Goal: Task Accomplishment & Management: Complete application form

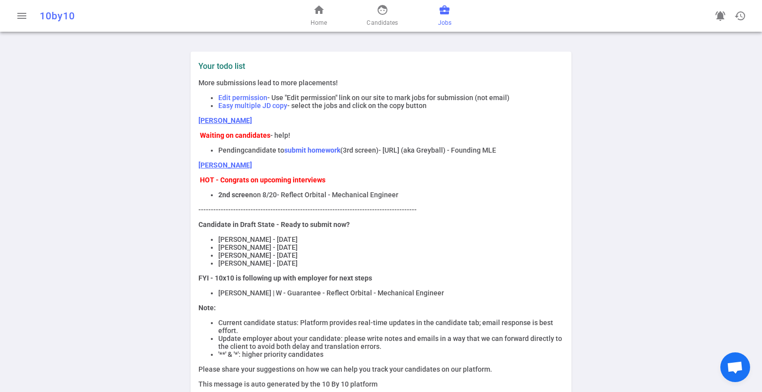
click at [440, 13] on span "business_center" at bounding box center [444, 10] width 12 height 12
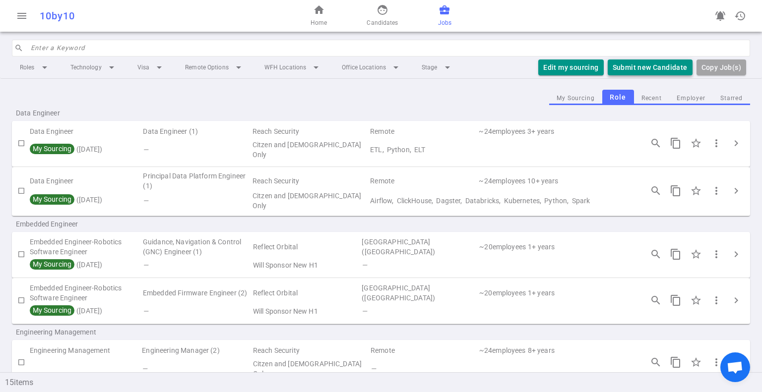
click at [630, 64] on button "Submit new Candidate" at bounding box center [649, 68] width 85 height 16
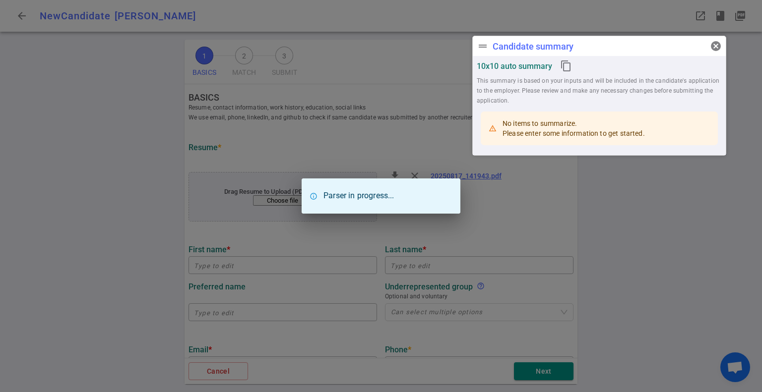
type input "[PERSON_NAME]"
type input "[EMAIL_ADDRESS][DOMAIN_NAME]"
type input "[PHONE_NUMBER]"
type textarea "[DOMAIN_NAME]"
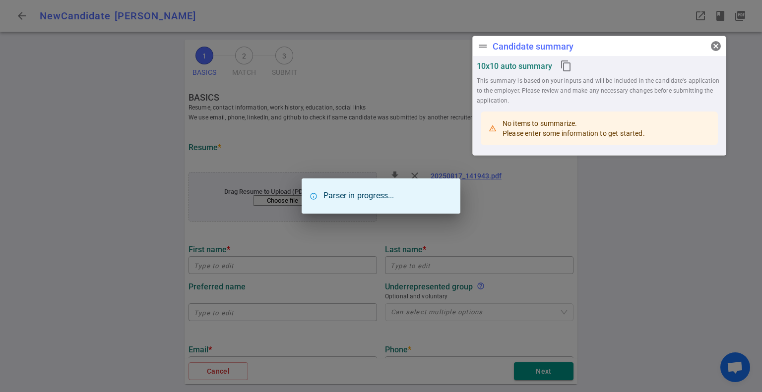
type input "Sweet Zos, Inc"
type textarea "Principal Software Engineer Founder"
type input "22.3"
type input "Clarkson University"
type input "Computer Engineering"
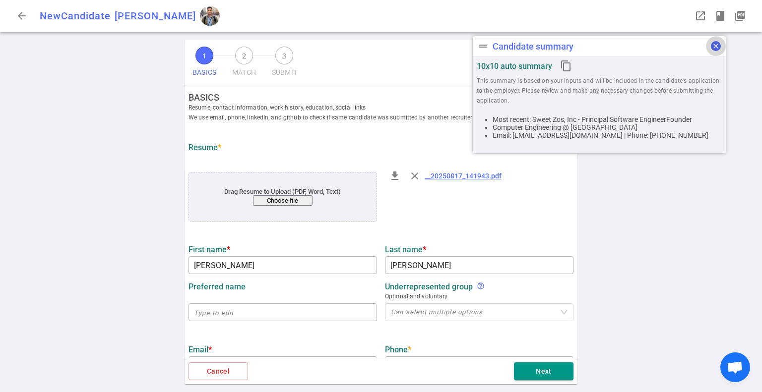
click at [718, 45] on span "cancel" at bounding box center [716, 46] width 12 height 12
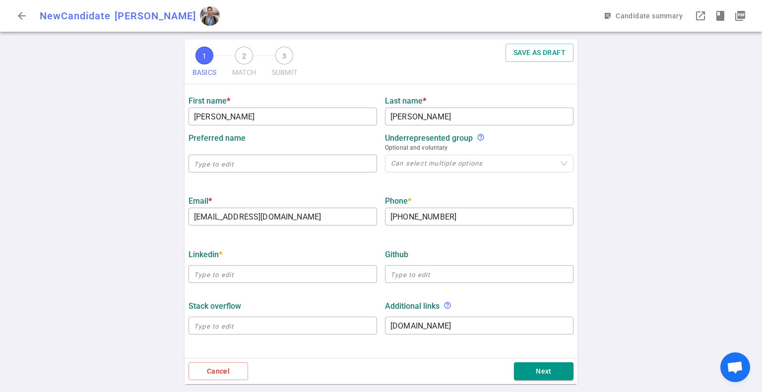
scroll to position [248, 0]
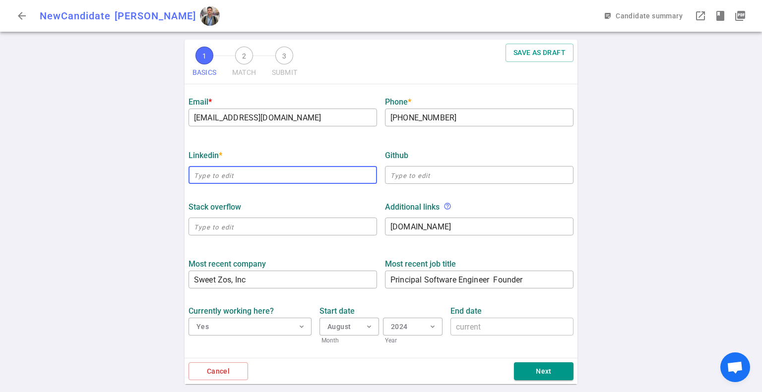
click at [234, 171] on input "text" at bounding box center [282, 175] width 188 height 16
paste input "https://www.linkedin.com/in/brockarnold/"
type input "https://www.linkedin.com/in/brockarnold"
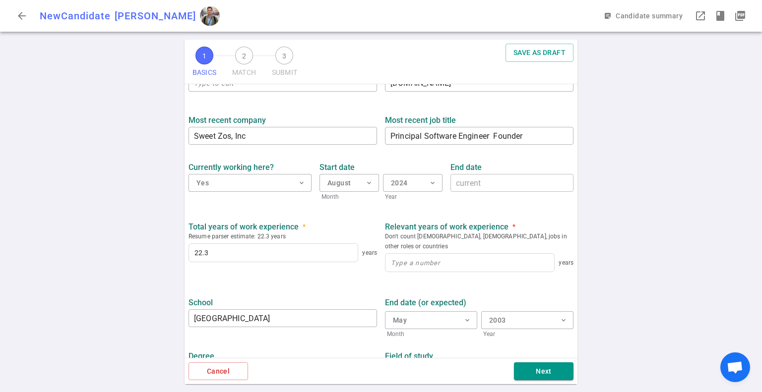
scroll to position [397, 0]
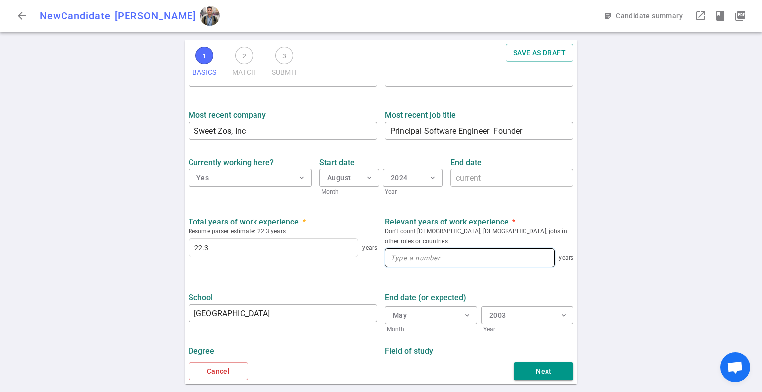
click at [457, 254] on input at bounding box center [469, 258] width 169 height 18
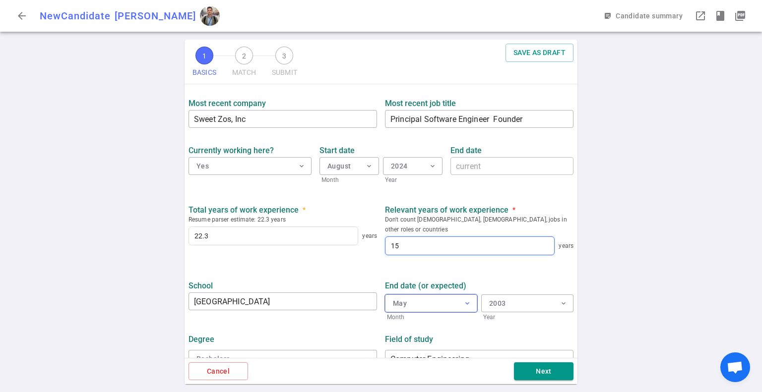
scroll to position [415, 0]
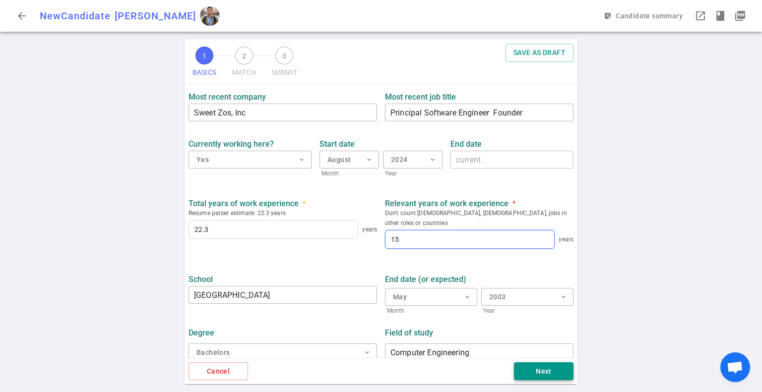
type input "15"
click at [558, 378] on button "Next" at bounding box center [544, 371] width 60 height 18
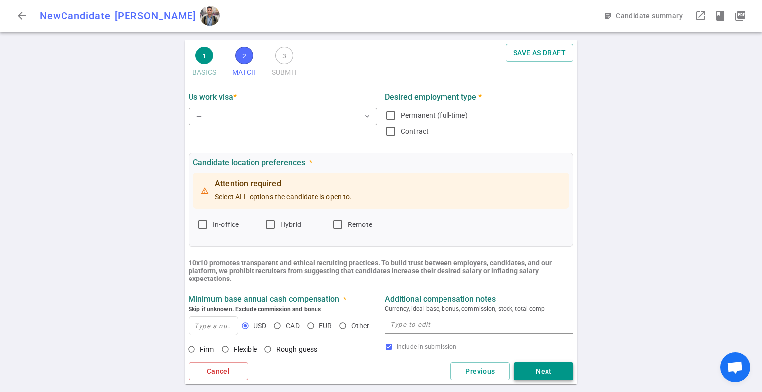
scroll to position [0, 0]
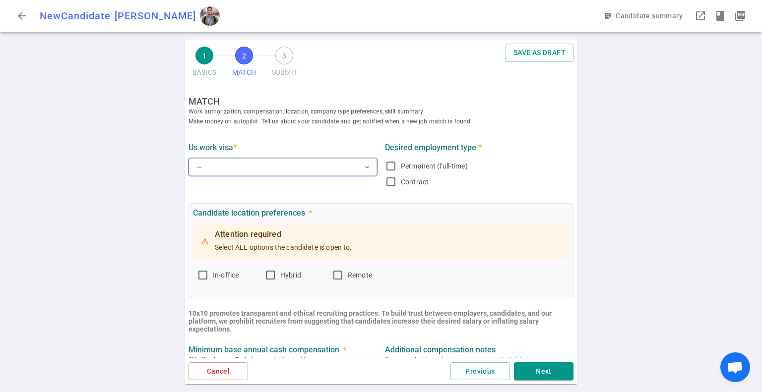
click at [246, 172] on button "— expand_more" at bounding box center [282, 167] width 188 height 18
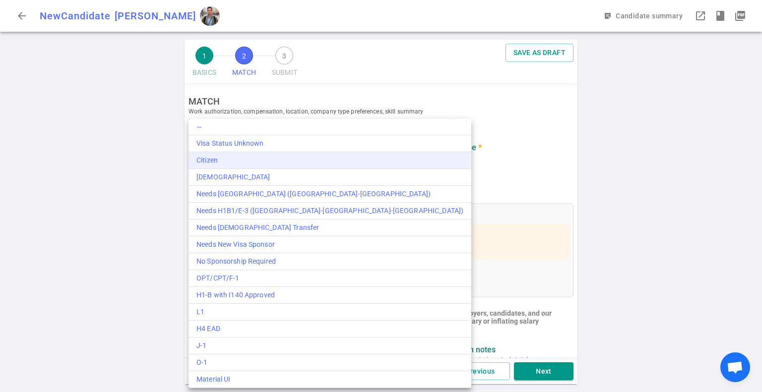
click at [258, 160] on div "Citizen" at bounding box center [329, 160] width 267 height 10
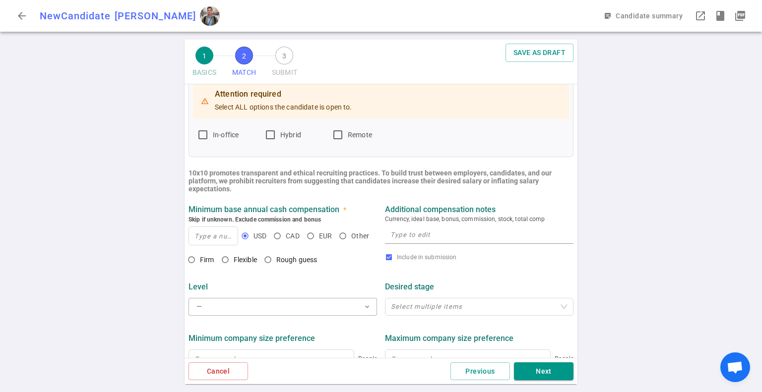
scroll to position [149, 0]
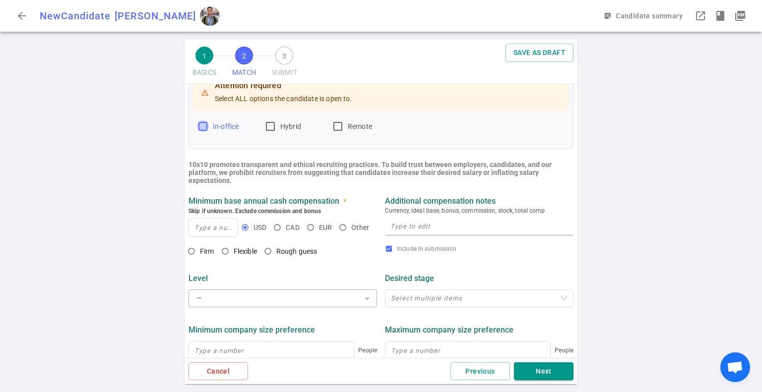
click at [207, 128] on input "In-office" at bounding box center [203, 126] width 12 height 12
checkbox input "true"
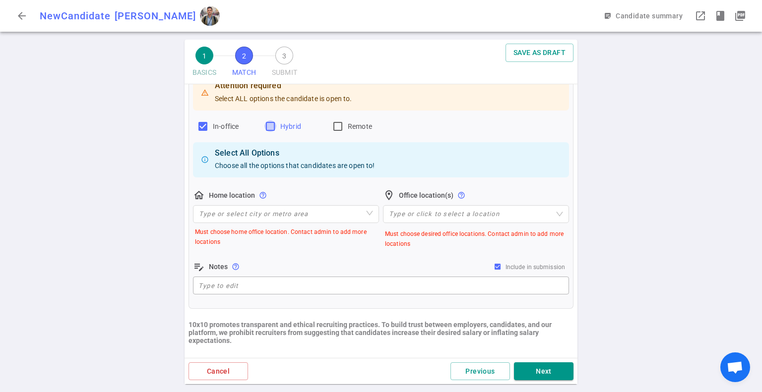
click at [273, 128] on input "Hybrid" at bounding box center [270, 126] width 12 height 12
checkbox input "true"
click at [338, 126] on input "Remote" at bounding box center [338, 126] width 12 height 12
checkbox input "true"
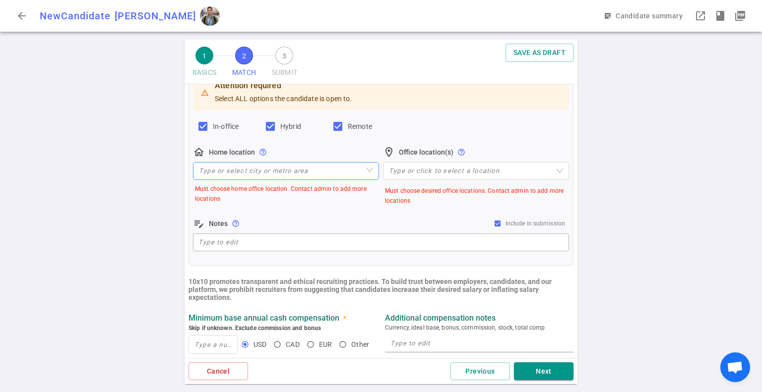
click at [246, 177] on input "search" at bounding box center [286, 171] width 174 height 17
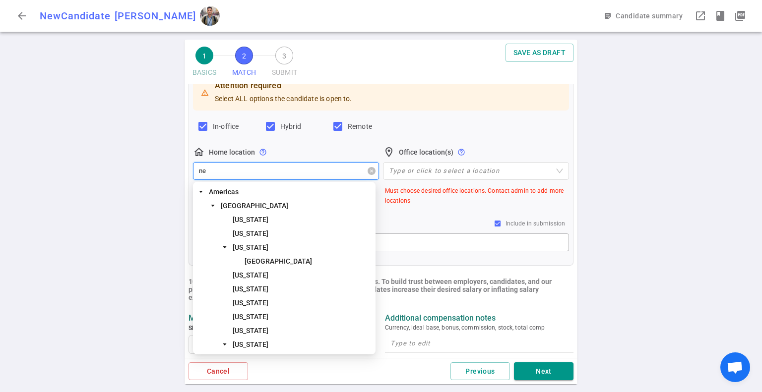
type input "new"
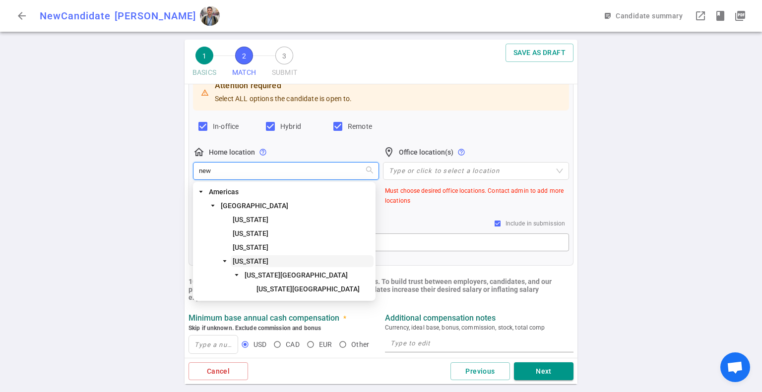
click at [258, 255] on span "New York" at bounding box center [302, 261] width 143 height 12
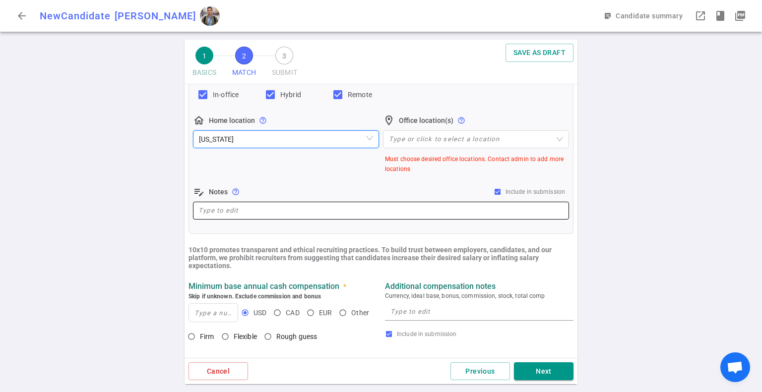
scroll to position [198, 0]
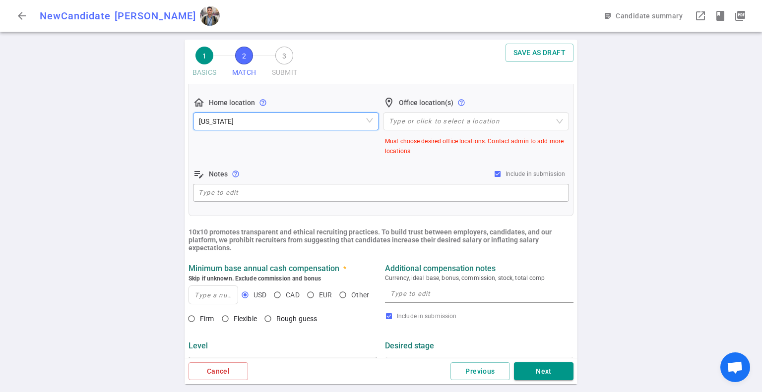
drag, startPoint x: 182, startPoint y: 291, endPoint x: 192, endPoint y: 292, distance: 10.5
click at [182, 291] on div "1 BASICS 2 MATCH 3 SUBMIT SAVE AS DRAFT MATCH Work authorization, compensation,…" at bounding box center [381, 216] width 762 height 353
click at [194, 293] on input at bounding box center [213, 295] width 49 height 18
type input "195"
click at [222, 318] on input "Flexible" at bounding box center [225, 318] width 17 height 17
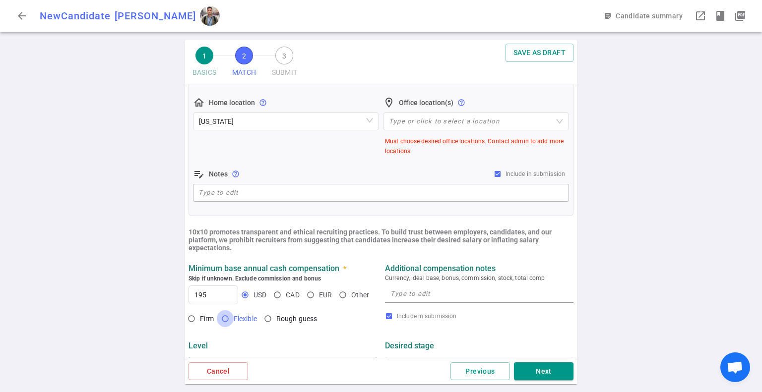
radio input "true"
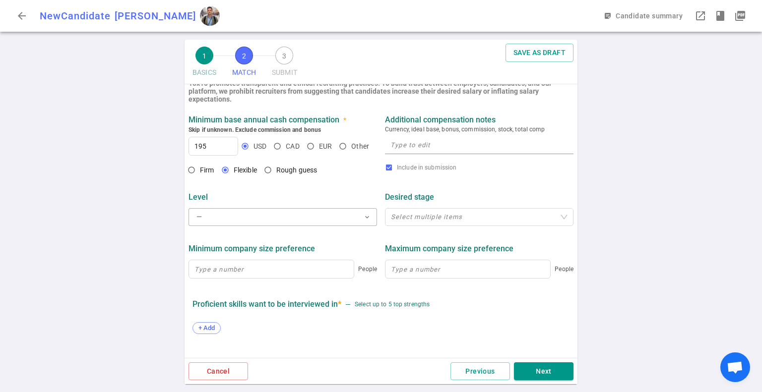
scroll to position [397, 0]
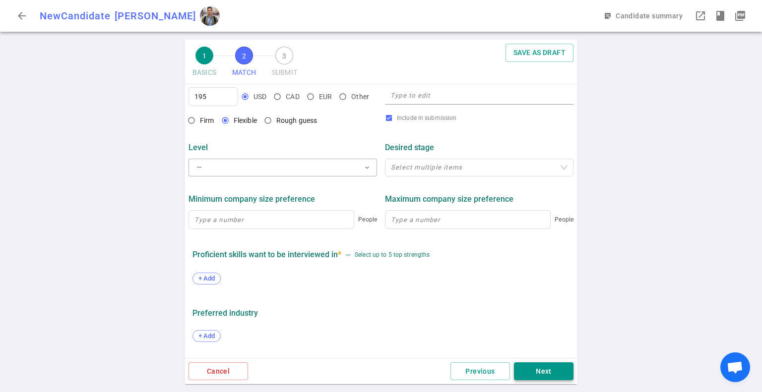
click at [559, 370] on button "Next" at bounding box center [544, 371] width 60 height 18
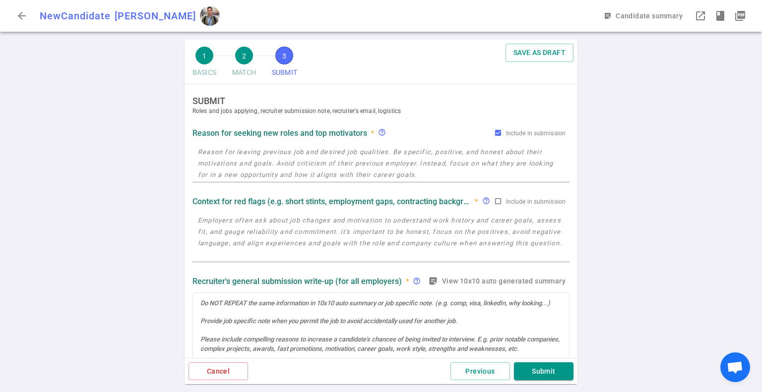
scroll to position [0, 0]
click at [278, 323] on div at bounding box center [381, 340] width 376 height 92
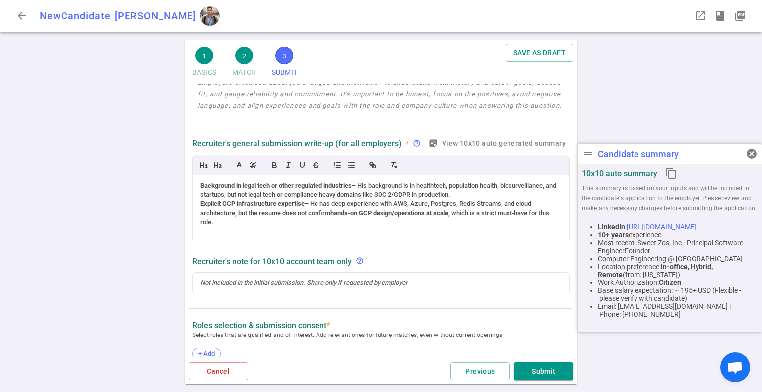
scroll to position [188, 0]
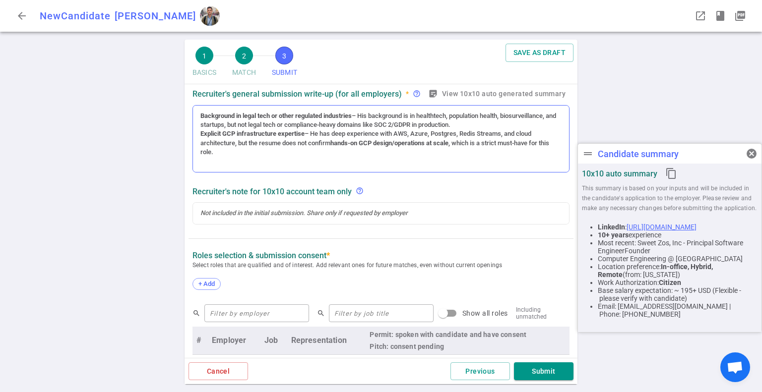
drag, startPoint x: 192, startPoint y: 134, endPoint x: 266, endPoint y: 136, distance: 73.4
click at [266, 136] on div "Background in legal tech or other regulated industries – His background is in h…" at bounding box center [380, 139] width 377 height 68
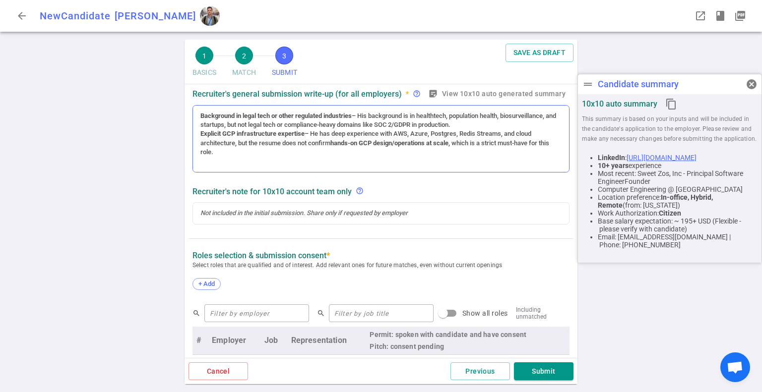
scroll to position [208, 0]
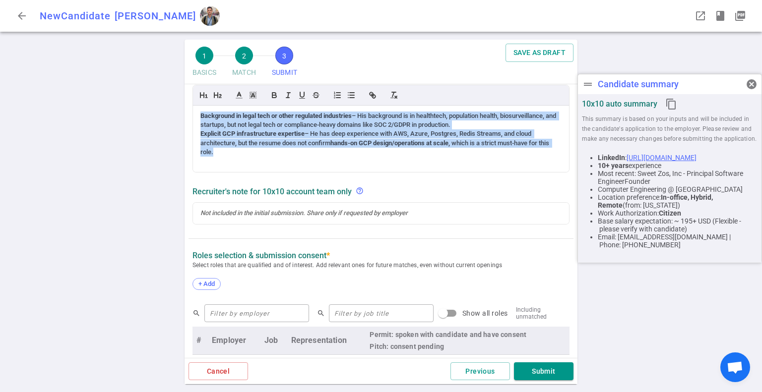
drag, startPoint x: 240, startPoint y: 154, endPoint x: 178, endPoint y: 104, distance: 79.6
click at [178, 104] on div "1 BASICS 2 MATCH 3 SUBMIT SAVE AS DRAFT SUBMIT Roles and jobs applying, recruit…" at bounding box center [381, 216] width 762 height 353
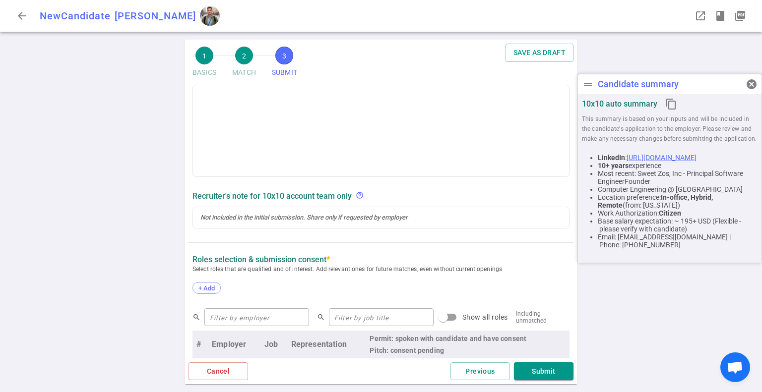
scroll to position [188, 0]
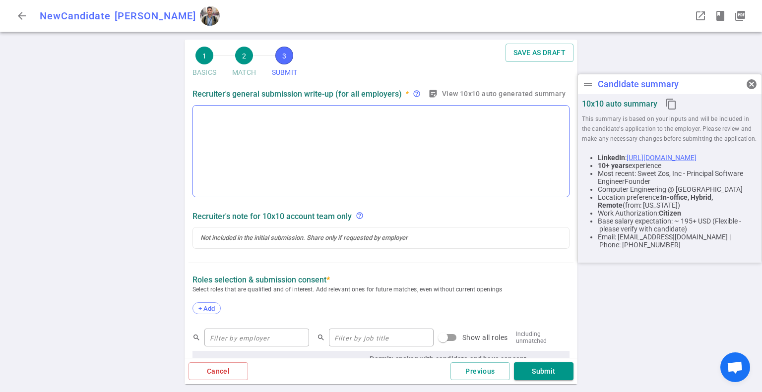
click at [261, 116] on div at bounding box center [380, 116] width 361 height 9
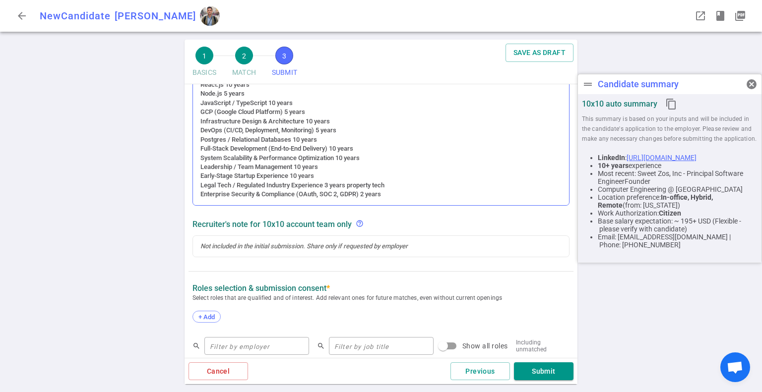
scroll to position [307, 0]
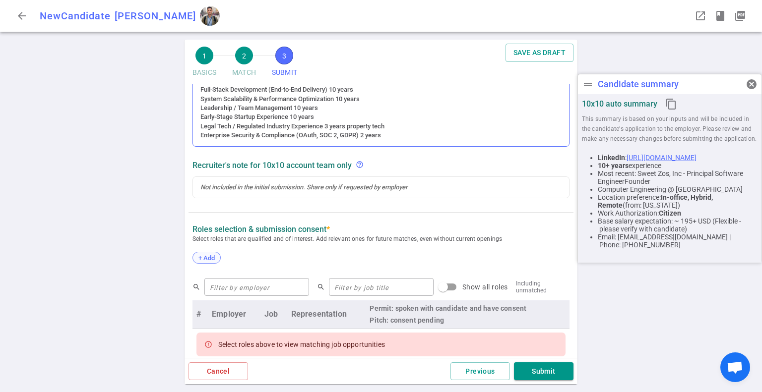
click at [214, 257] on span "+ Add" at bounding box center [206, 257] width 23 height 7
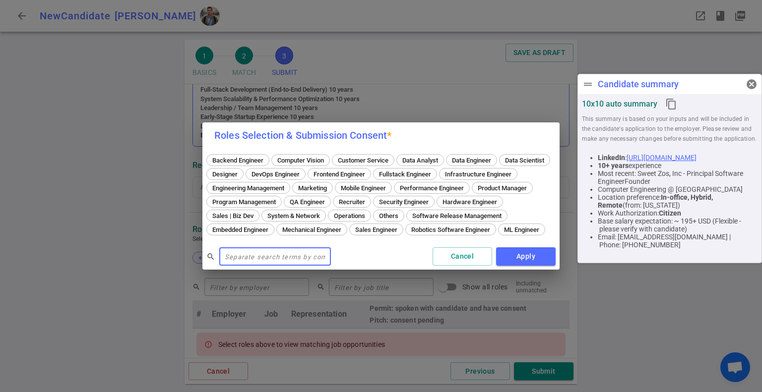
scroll to position [287, 0]
click at [434, 171] on span "Fullstack Engineer" at bounding box center [404, 174] width 59 height 7
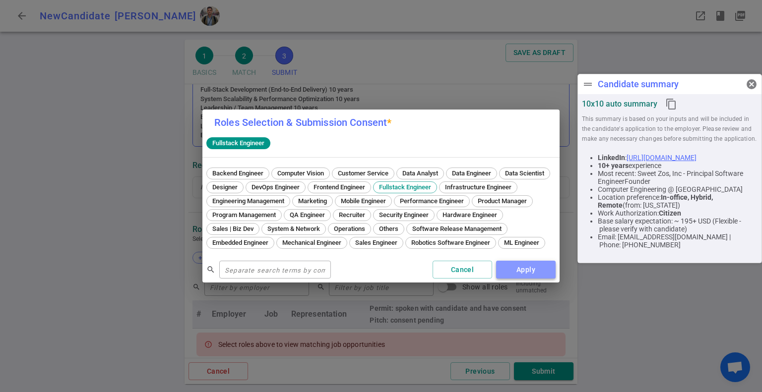
click at [533, 278] on button "Apply" at bounding box center [526, 270] width 60 height 18
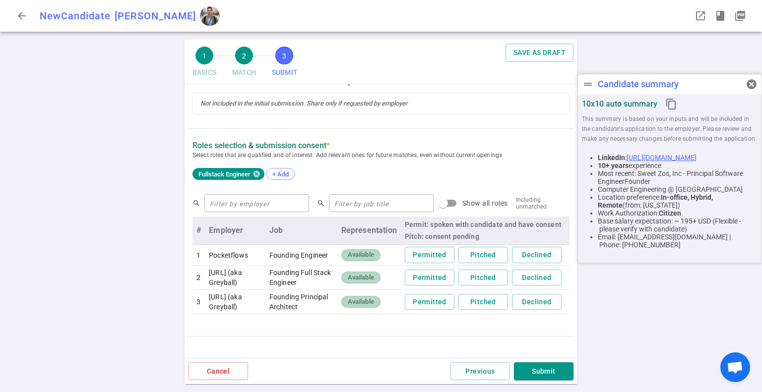
scroll to position [386, 0]
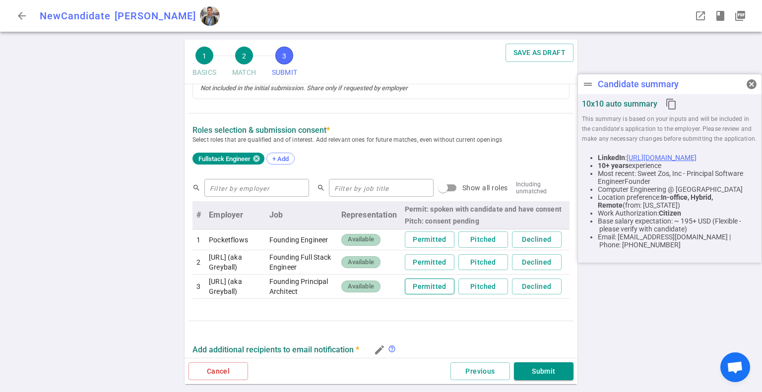
click at [421, 294] on button "Permitted" at bounding box center [430, 287] width 50 height 16
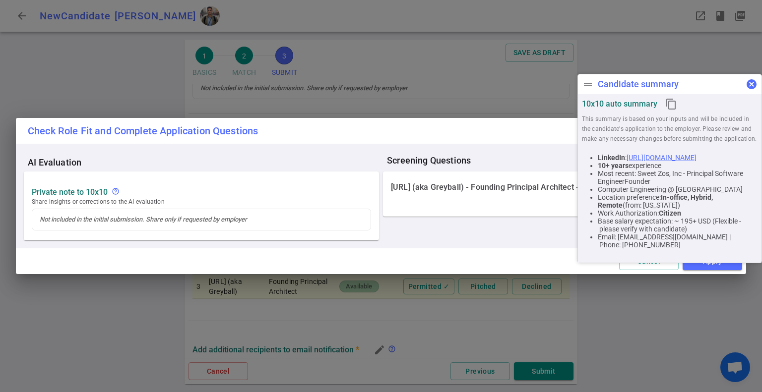
click at [752, 84] on span "cancel" at bounding box center [751, 84] width 12 height 12
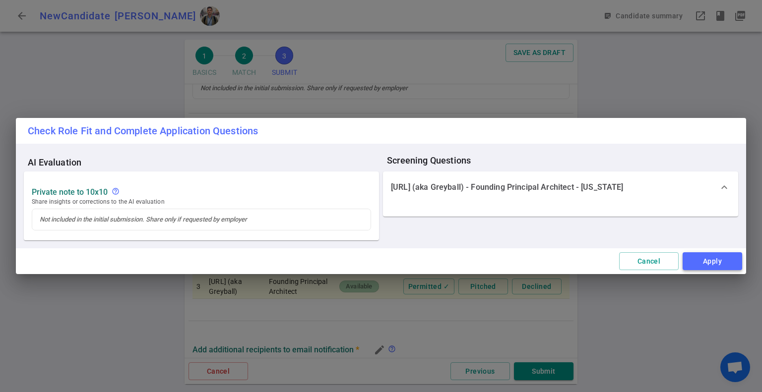
click at [720, 261] on button "Apply" at bounding box center [712, 261] width 60 height 18
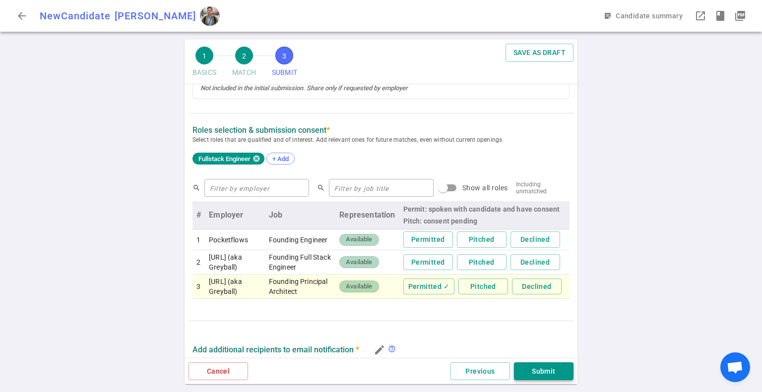
click at [560, 376] on button "Submit" at bounding box center [544, 371] width 60 height 18
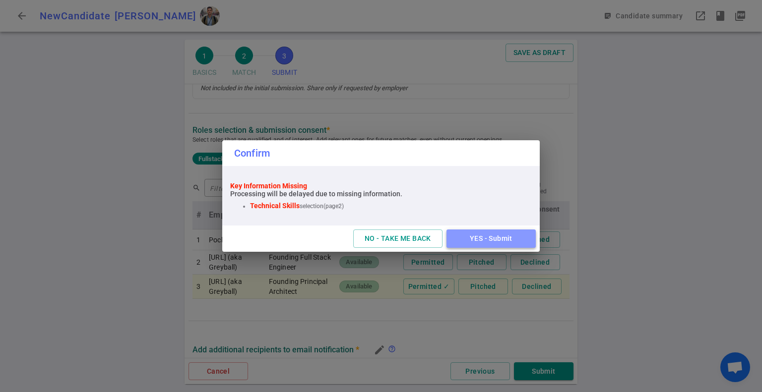
click at [511, 243] on button "YES - Submit" at bounding box center [490, 239] width 89 height 18
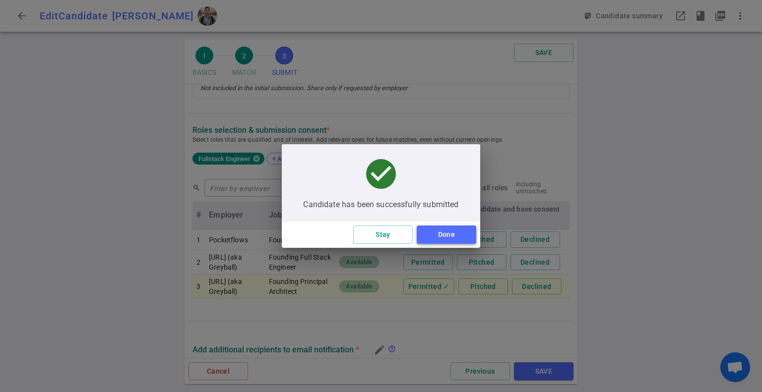
click at [452, 236] on button "Done" at bounding box center [447, 235] width 60 height 18
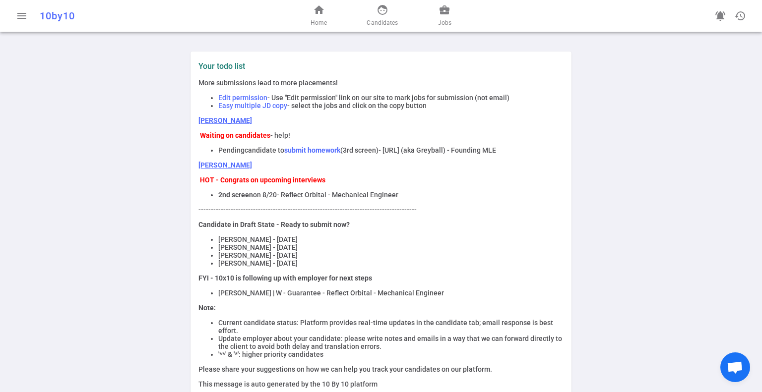
click at [455, 13] on div "home Home face Candidates business_center Jobs" at bounding box center [381, 16] width 246 height 32
click at [439, 13] on span "business_center" at bounding box center [444, 10] width 12 height 12
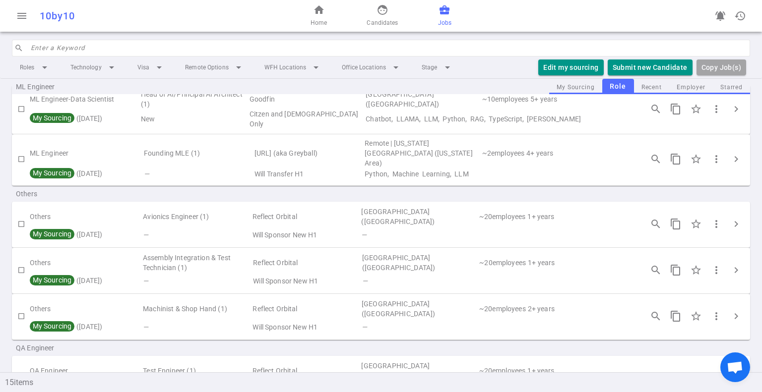
scroll to position [561, 0]
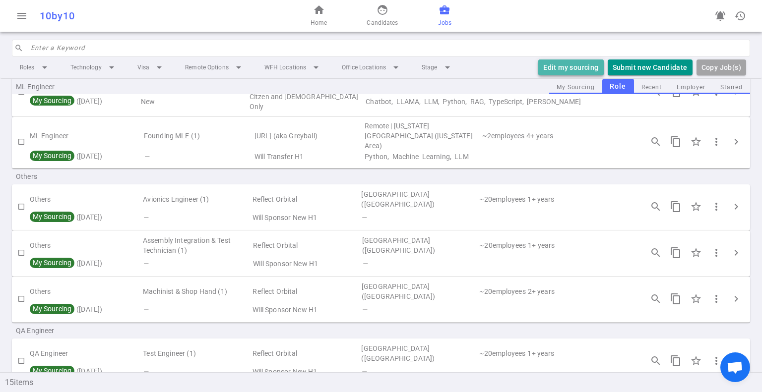
click at [583, 68] on button "Edit my sourcing" at bounding box center [570, 68] width 65 height 16
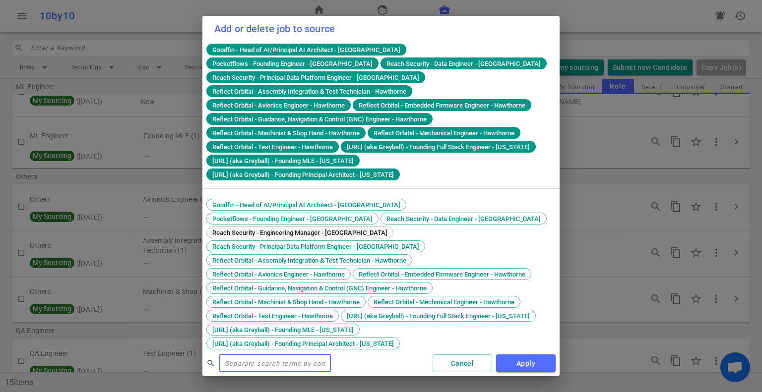
click at [391, 229] on span "Reach Security - Engineering Manager - [GEOGRAPHIC_DATA]" at bounding box center [300, 232] width 182 height 7
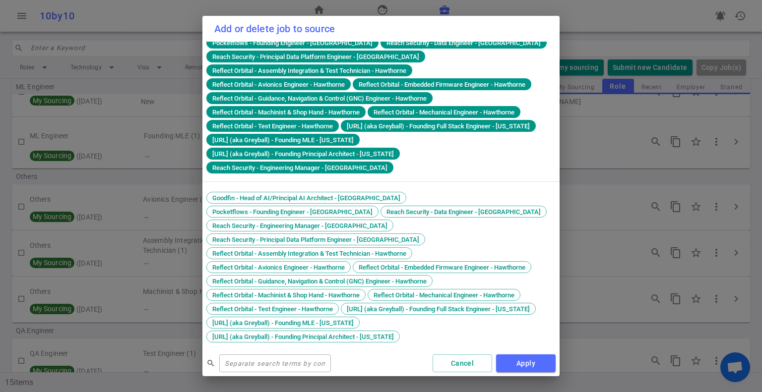
scroll to position [0, 0]
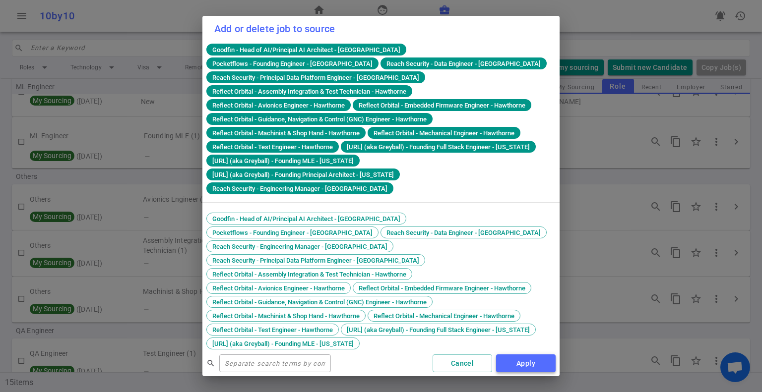
click at [532, 365] on button "Apply" at bounding box center [526, 364] width 60 height 18
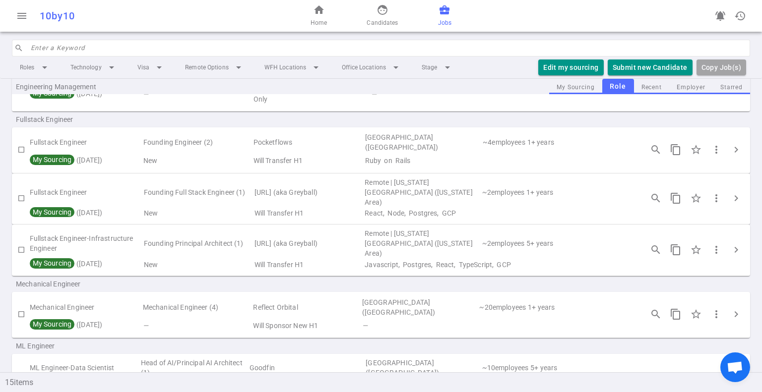
scroll to position [298, 0]
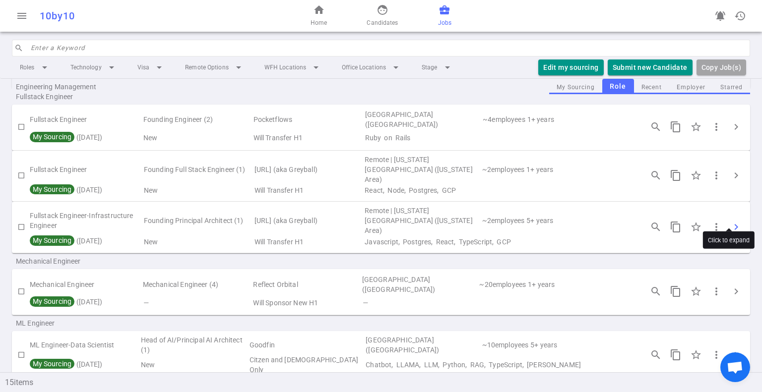
click at [730, 221] on span "chevron_right" at bounding box center [736, 227] width 12 height 12
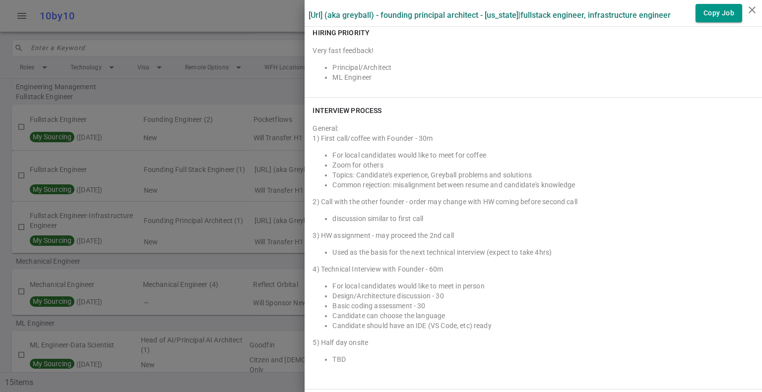
scroll to position [1289, 0]
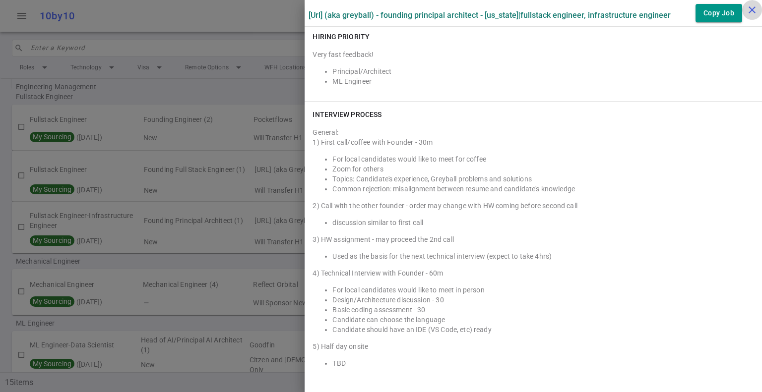
click at [750, 9] on icon "close" at bounding box center [752, 10] width 12 height 12
